Goal: Transaction & Acquisition: Subscribe to service/newsletter

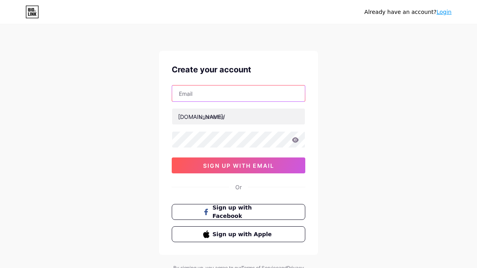
click at [195, 95] on input "text" at bounding box center [238, 93] width 133 height 16
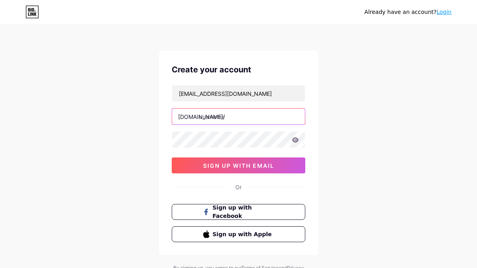
click at [238, 117] on input "text" at bounding box center [238, 117] width 133 height 16
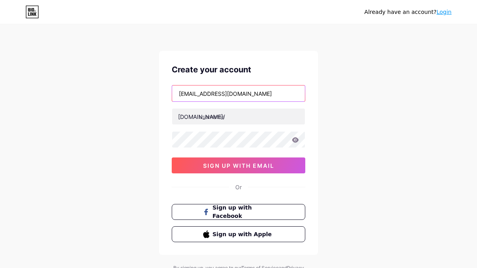
click at [226, 91] on input "[EMAIL_ADDRESS][DOMAIN_NAME]" at bounding box center [238, 93] width 133 height 16
type input "[EMAIL_ADDRESS][DOMAIN_NAME]"
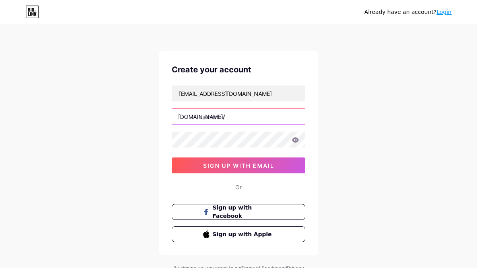
click at [238, 118] on input "text" at bounding box center [238, 117] width 133 height 16
type input "[PERSON_NAME]"
click at [363, 119] on div "Already have an account? Login Create your account [EMAIL_ADDRESS][DOMAIN_NAME]…" at bounding box center [238, 152] width 477 height 304
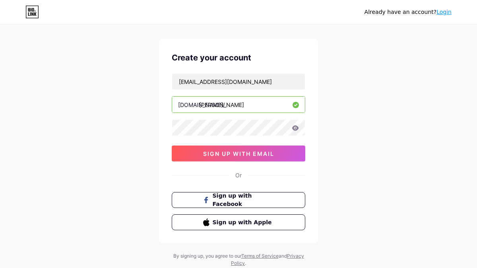
scroll to position [14, 0]
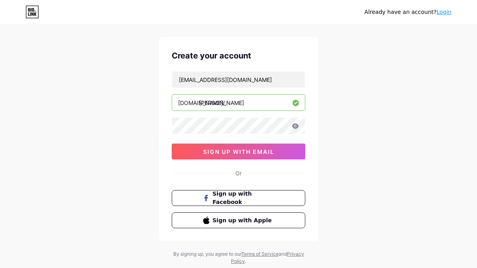
click at [295, 126] on icon at bounding box center [295, 125] width 7 height 5
click at [169, 125] on div "Create your account [EMAIL_ADDRESS][DOMAIN_NAME] [DOMAIN_NAME]/ oleg_gromovyi 0…" at bounding box center [238, 139] width 159 height 204
click at [357, 102] on div "Already have an account? Login Create your account [EMAIL_ADDRESS][DOMAIN_NAME]…" at bounding box center [238, 138] width 477 height 304
click at [251, 79] on input "[EMAIL_ADDRESS][DOMAIN_NAME]" at bounding box center [238, 80] width 133 height 16
drag, startPoint x: 245, startPoint y: 78, endPoint x: 159, endPoint y: 78, distance: 85.9
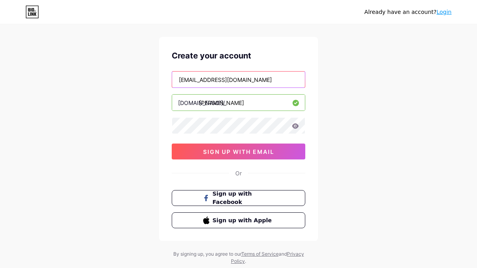
click at [159, 78] on div "Create your account [EMAIL_ADDRESS][DOMAIN_NAME] [DOMAIN_NAME]/ oleg_gromovyi 0…" at bounding box center [238, 139] width 159 height 204
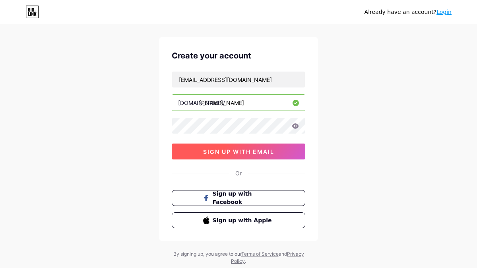
click at [250, 151] on span "sign up with email" at bounding box center [238, 151] width 71 height 7
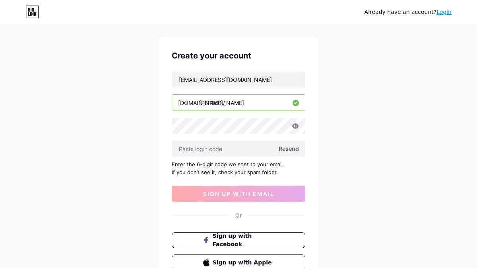
click at [293, 148] on span "Resend" at bounding box center [289, 148] width 20 height 8
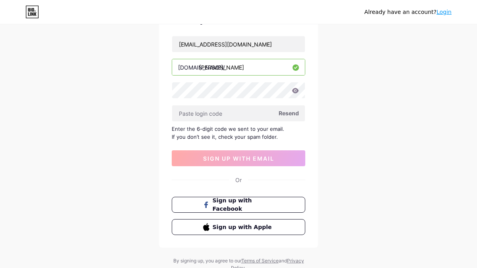
scroll to position [55, 0]
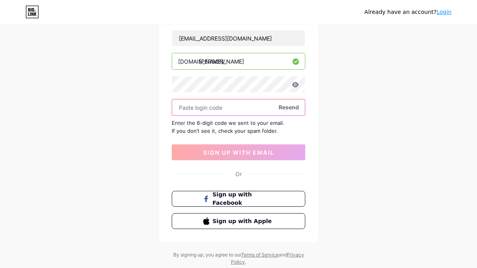
click at [193, 107] on input "text" at bounding box center [238, 107] width 133 height 16
paste input "246728"
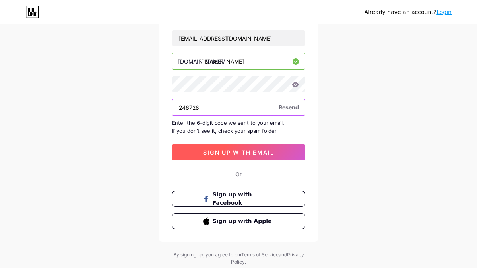
type input "246728"
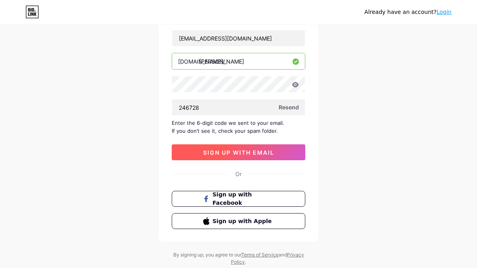
click at [248, 149] on span "sign up with email" at bounding box center [238, 152] width 71 height 7
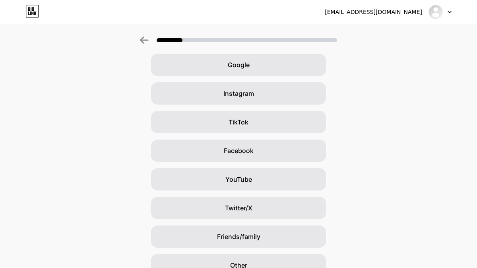
scroll to position [36, 0]
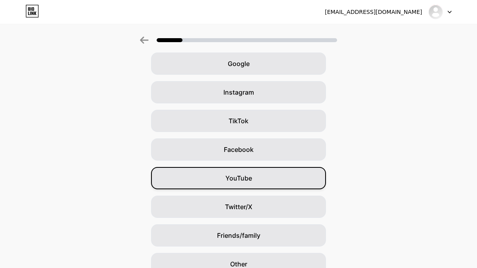
click at [252, 178] on div "YouTube" at bounding box center [238, 178] width 175 height 22
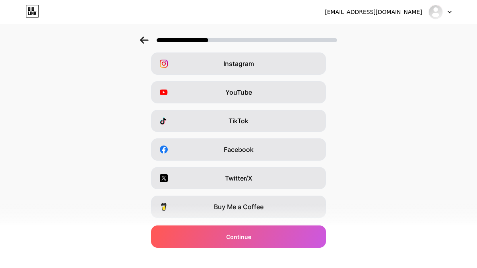
scroll to position [0, 0]
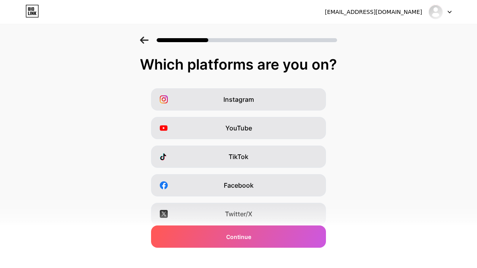
click at [418, 130] on div "Instagram YouTube TikTok Facebook Twitter/X Buy Me a Coffee Snapchat I have a w…" at bounding box center [238, 199] width 469 height 223
click at [405, 97] on div "Instagram YouTube TikTok Facebook Twitter/X Buy Me a Coffee Snapchat I have a w…" at bounding box center [238, 199] width 469 height 223
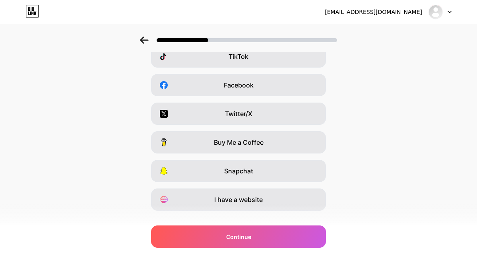
scroll to position [99, 0]
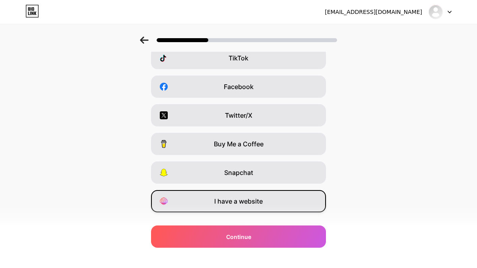
click at [263, 198] on div "I have a website" at bounding box center [238, 201] width 175 height 22
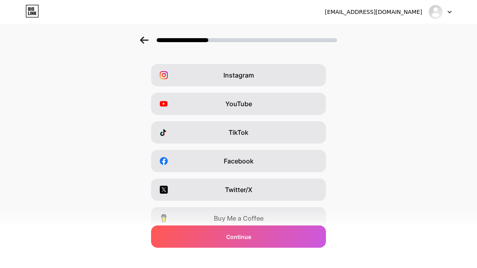
scroll to position [23, 0]
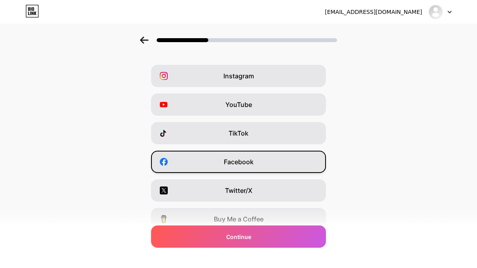
click at [271, 161] on div "Facebook" at bounding box center [238, 162] width 175 height 22
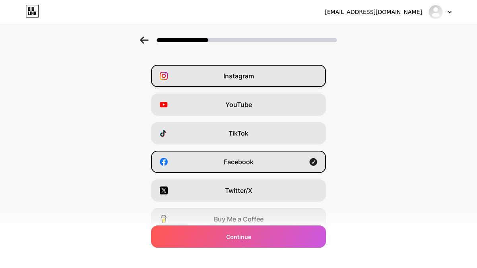
click at [258, 79] on div "Instagram" at bounding box center [238, 76] width 175 height 22
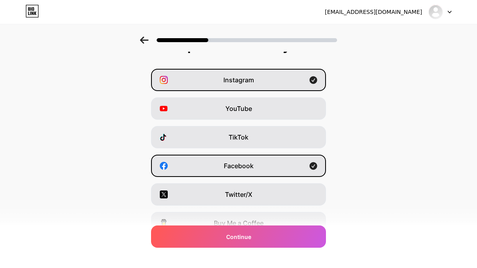
scroll to position [0, 0]
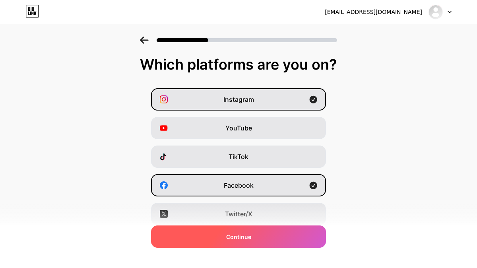
click at [268, 240] on div "Continue" at bounding box center [238, 236] width 175 height 22
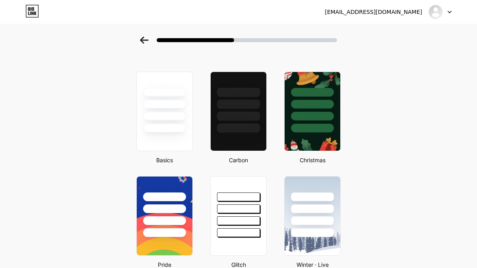
scroll to position [17, 0]
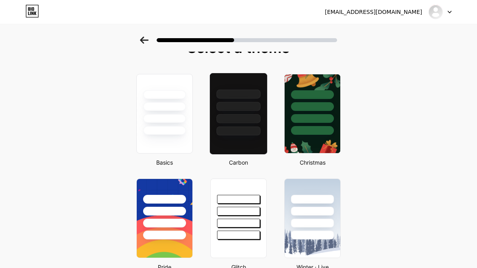
click at [245, 136] on div at bounding box center [238, 114] width 58 height 82
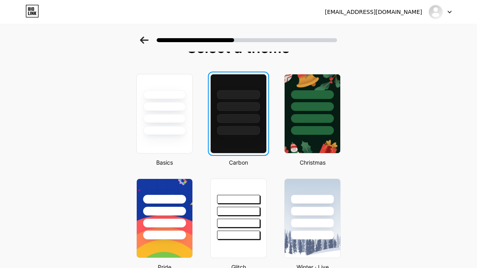
scroll to position [0, 0]
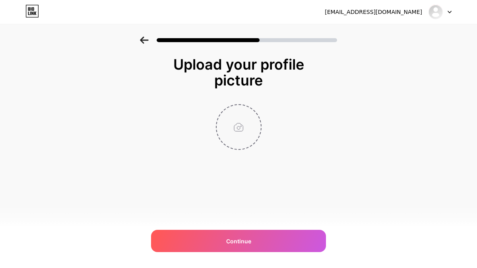
click at [236, 124] on input "file" at bounding box center [239, 127] width 44 height 44
type input "C:\fakepath\F76A3846.jpeg"
click at [242, 128] on img at bounding box center [239, 127] width 46 height 46
click at [257, 111] on circle at bounding box center [256, 110] width 9 height 9
click at [240, 127] on input "file" at bounding box center [239, 127] width 44 height 44
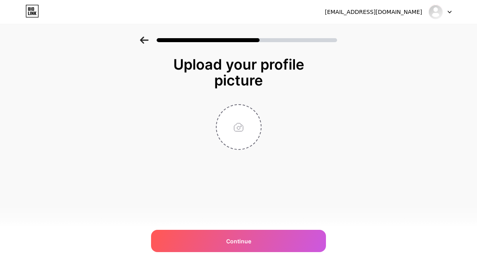
type input "C:\fakepath\F76A3846.jpeg"
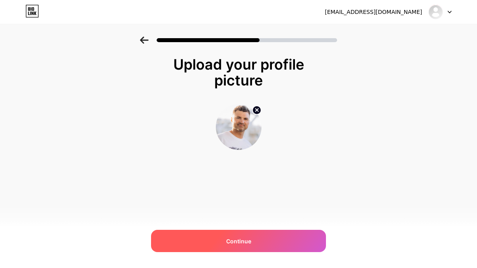
click at [248, 240] on span "Continue" at bounding box center [238, 241] width 25 height 8
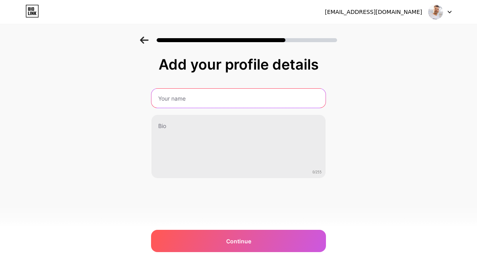
click at [175, 97] on input "text" at bounding box center [238, 98] width 174 height 19
type input "[PERSON_NAME]"
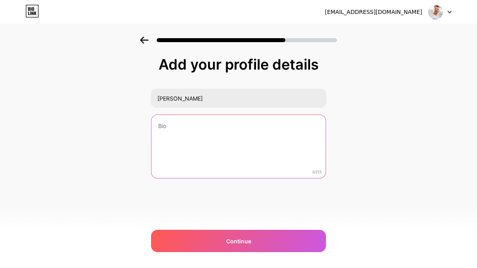
click at [183, 126] on textarea at bounding box center [238, 147] width 174 height 64
click at [182, 128] on textarea "Founder GNTLegal" at bounding box center [239, 146] width 176 height 65
type textarea "Founder GNTLegal"
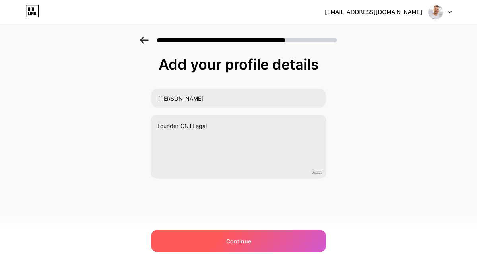
click at [238, 237] on span "Continue" at bounding box center [238, 241] width 25 height 8
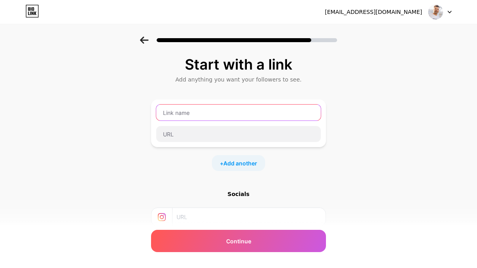
click at [184, 112] on input "text" at bounding box center [238, 113] width 165 height 16
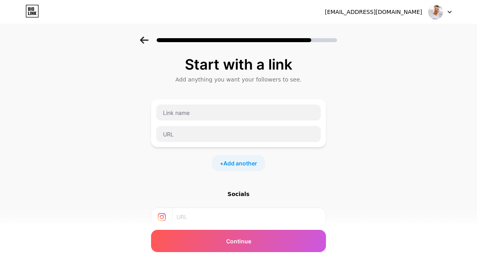
click at [449, 12] on icon at bounding box center [449, 12] width 3 height 2
click at [418, 112] on div "Start with a link Add anything you want your followers to see. + Add another So…" at bounding box center [238, 176] width 477 height 279
click at [234, 161] on span "Add another" at bounding box center [240, 163] width 34 height 8
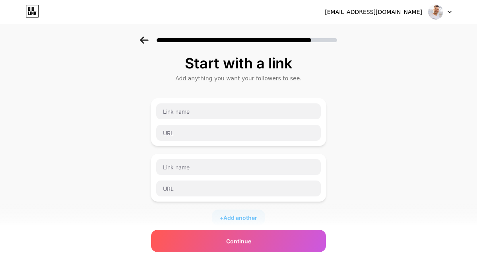
scroll to position [1, 0]
click at [359, 173] on div "Start with a link Add anything you want your followers to see. + Add another So…" at bounding box center [238, 203] width 477 height 335
click at [342, 175] on div "Start with a link Add anything you want your followers to see. + Add another So…" at bounding box center [238, 203] width 477 height 335
click at [339, 176] on div "Start with a link Add anything you want your followers to see. + Add another So…" at bounding box center [238, 203] width 477 height 335
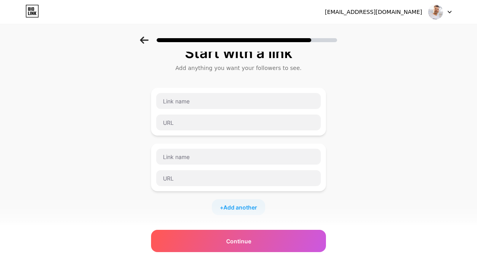
scroll to position [0, 0]
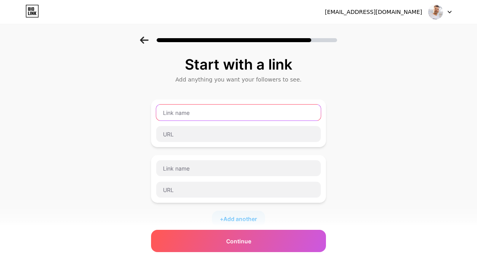
click at [187, 114] on input "text" at bounding box center [238, 113] width 165 height 16
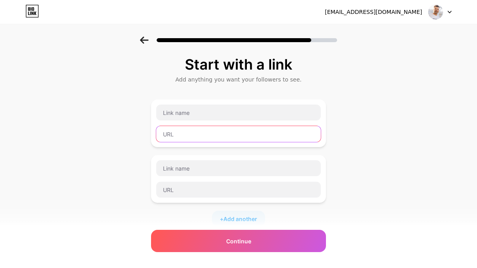
click at [174, 134] on input "text" at bounding box center [238, 134] width 165 height 16
paste input "[URL][DOMAIN_NAME]"
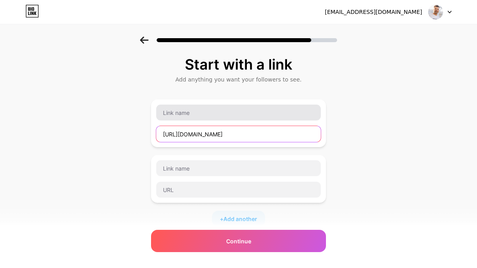
type input "[URL][DOMAIN_NAME]"
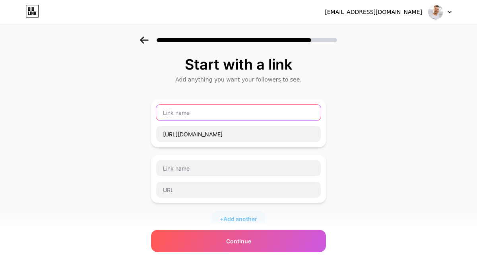
click at [188, 109] on input "text" at bounding box center [238, 113] width 165 height 16
type input "GNTLegal"
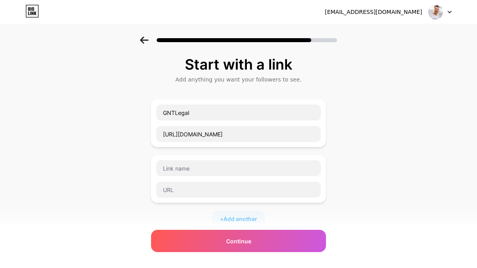
click at [372, 125] on div "Start with a link Add anything you want your followers to see. GNTLegal [URL][D…" at bounding box center [238, 204] width 477 height 335
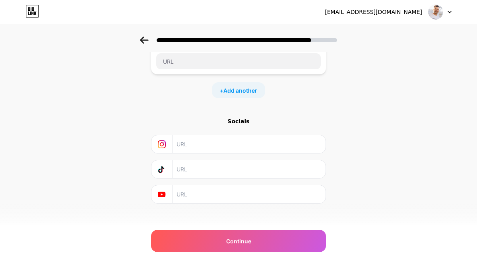
scroll to position [136, 0]
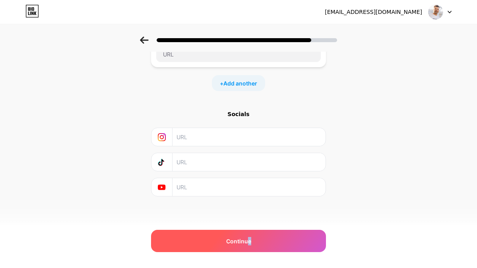
click at [246, 245] on div "Continue" at bounding box center [238, 241] width 175 height 22
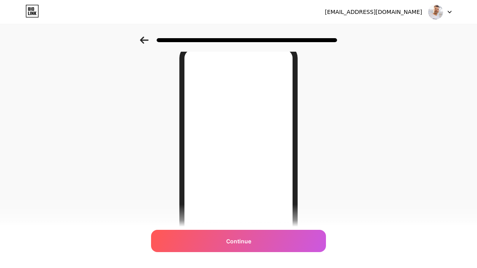
scroll to position [0, 0]
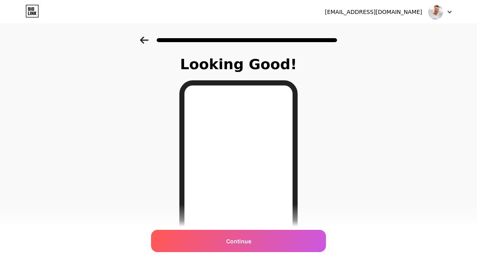
click at [143, 39] on icon at bounding box center [144, 40] width 9 height 7
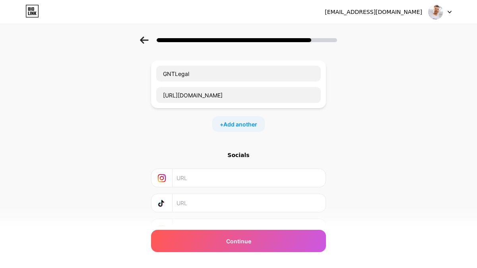
scroll to position [80, 0]
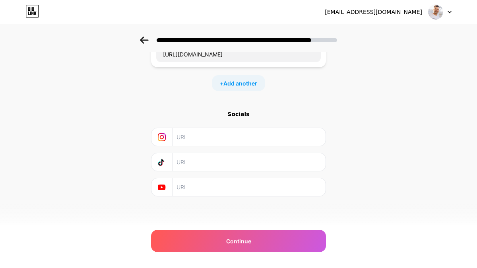
click at [208, 188] on input "text" at bounding box center [248, 187] width 144 height 18
click at [219, 161] on input "text" at bounding box center [248, 162] width 144 height 18
click at [194, 141] on input "text" at bounding box center [248, 137] width 144 height 18
click at [159, 137] on icon at bounding box center [162, 137] width 8 height 8
click at [164, 137] on icon at bounding box center [162, 137] width 8 height 8
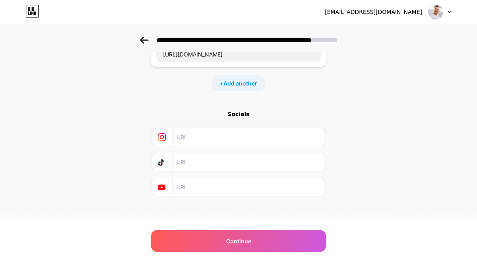
click at [162, 187] on icon at bounding box center [162, 187] width 8 height 8
click at [191, 138] on input "text" at bounding box center [248, 137] width 144 height 18
click at [188, 162] on input "text" at bounding box center [248, 162] width 144 height 18
paste input "[DOMAIN_NAME][URL][PERSON_NAME]"
type input "[DOMAIN_NAME][URL][PERSON_NAME]"
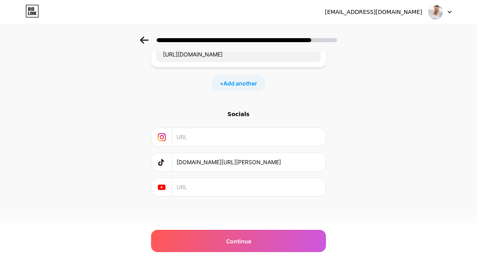
click at [205, 135] on input "text" at bounding box center [248, 137] width 144 height 18
paste input "[URL][DOMAIN_NAME][DOMAIN_NAME]"
type input "[URL][DOMAIN_NAME][DOMAIN_NAME]"
click at [194, 182] on input "text" at bounding box center [248, 187] width 144 height 18
paste input "[URL][DOMAIN_NAME]"
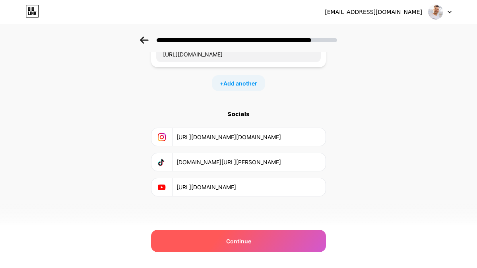
type input "[URL][DOMAIN_NAME]"
click at [257, 241] on div "Continue" at bounding box center [238, 241] width 175 height 22
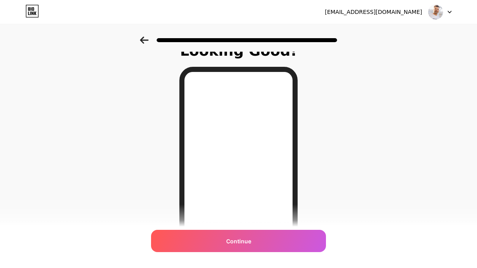
scroll to position [0, 0]
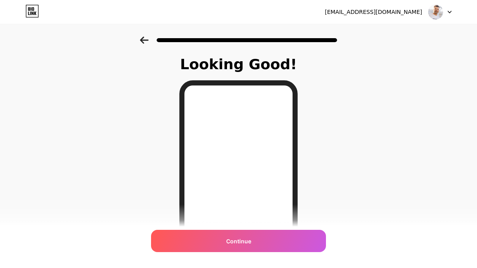
click at [87, 146] on div "Looking Good! Continue" at bounding box center [238, 202] width 477 height 331
click at [144, 39] on icon at bounding box center [144, 40] width 9 height 7
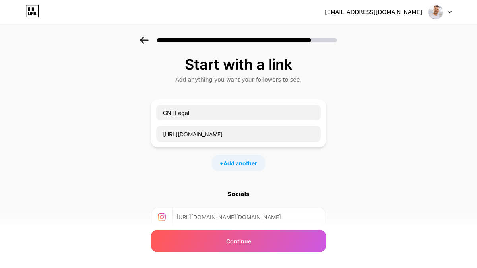
click at [33, 10] on icon at bounding box center [33, 9] width 2 height 4
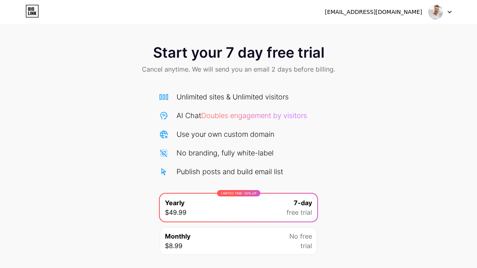
click at [446, 14] on div at bounding box center [439, 12] width 23 height 14
click at [404, 85] on div "Start your 7 day free trial Cancel anytime. We will send you an email 2 days be…" at bounding box center [238, 163] width 477 height 252
click at [64, 87] on div "Start your 7 day free trial Cancel anytime. We will send you an email 2 days be…" at bounding box center [238, 163] width 477 height 252
